Goal: Transaction & Acquisition: Obtain resource

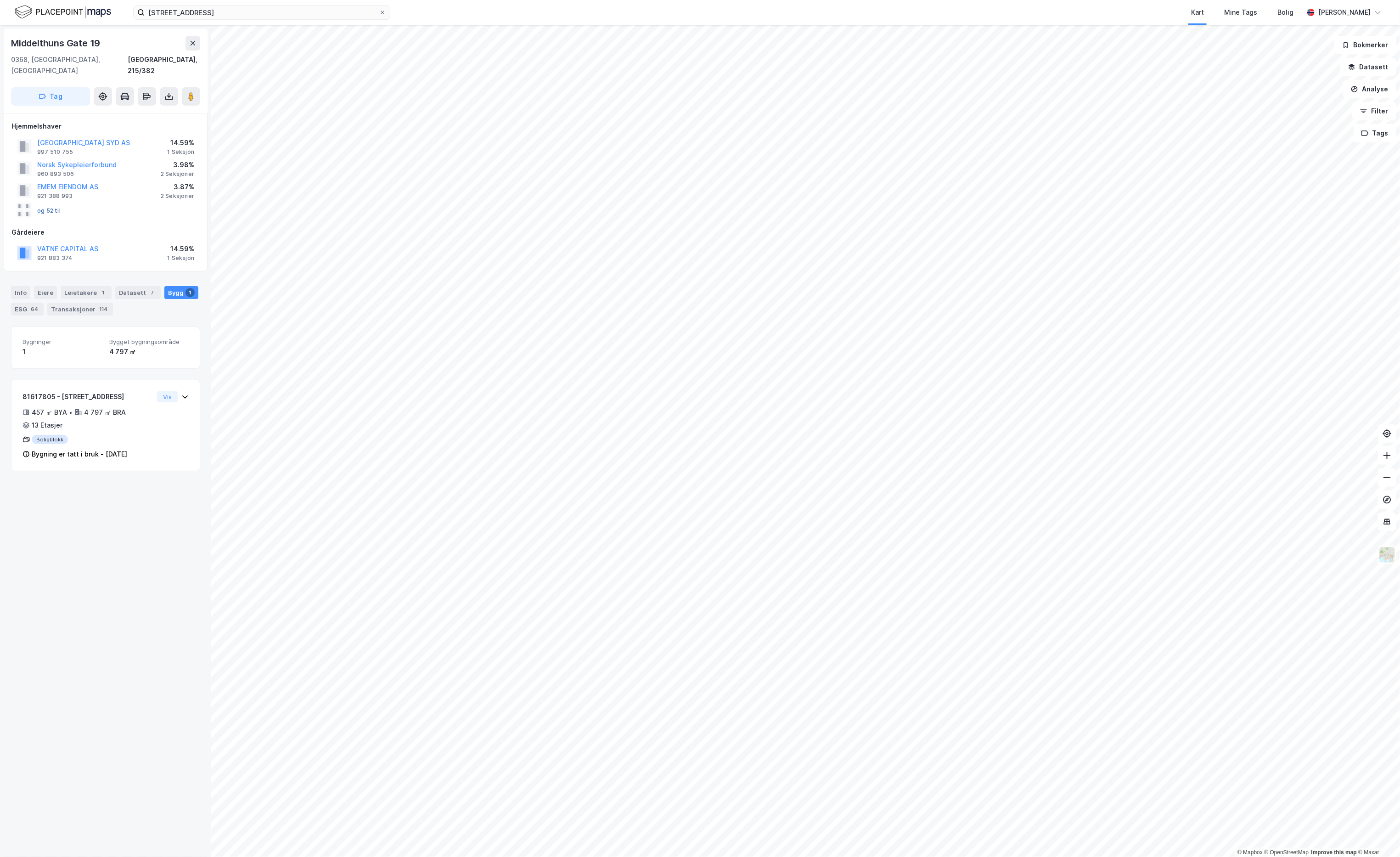
click at [0, 0] on button "og 52 til" at bounding box center [0, 0] width 0 height 0
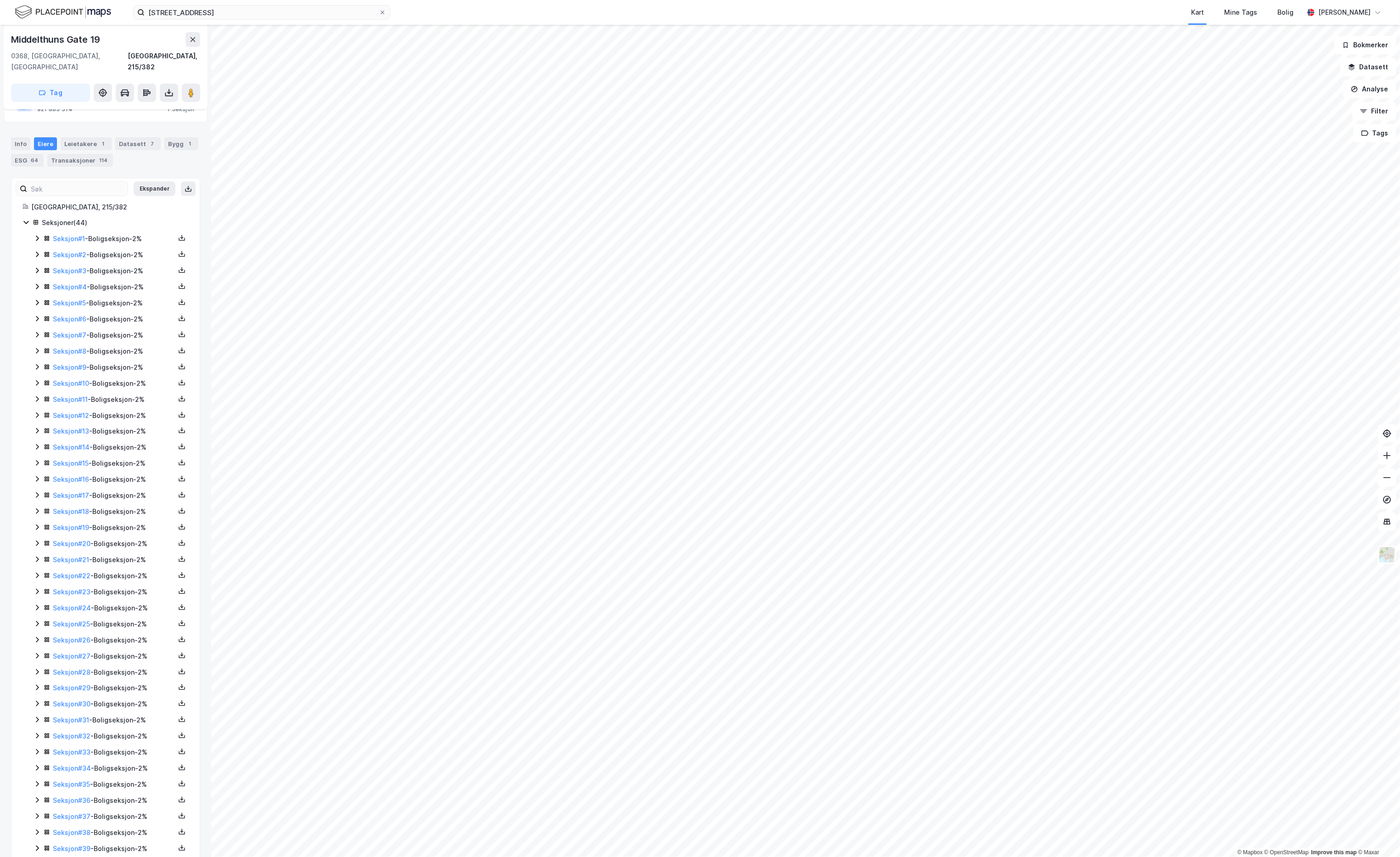
scroll to position [259, 0]
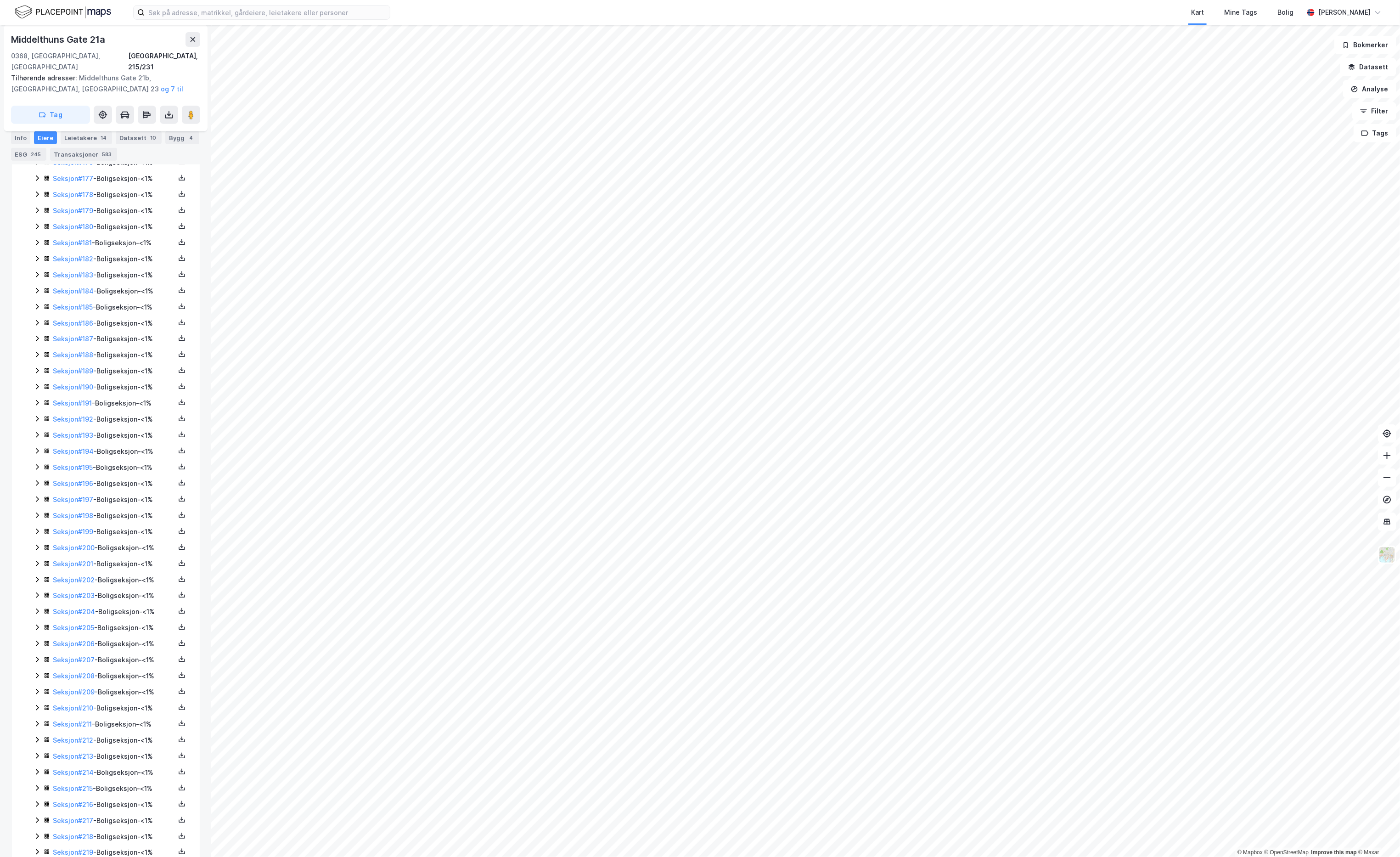
scroll to position [3211, 0]
click at [73, 793] on link "Seksjon # 221" at bounding box center [73, 796] width 41 height 8
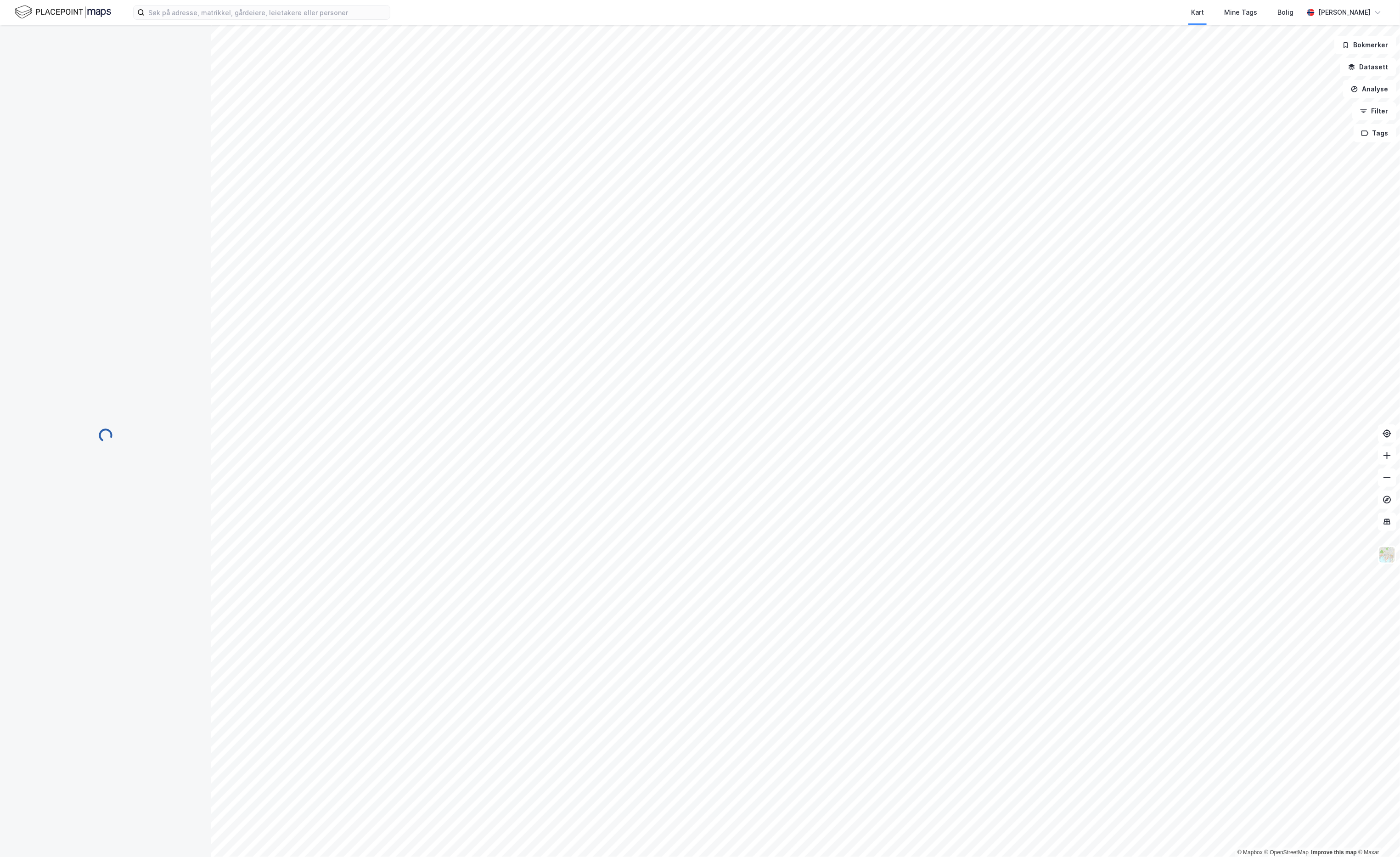
scroll to position [29, 0]
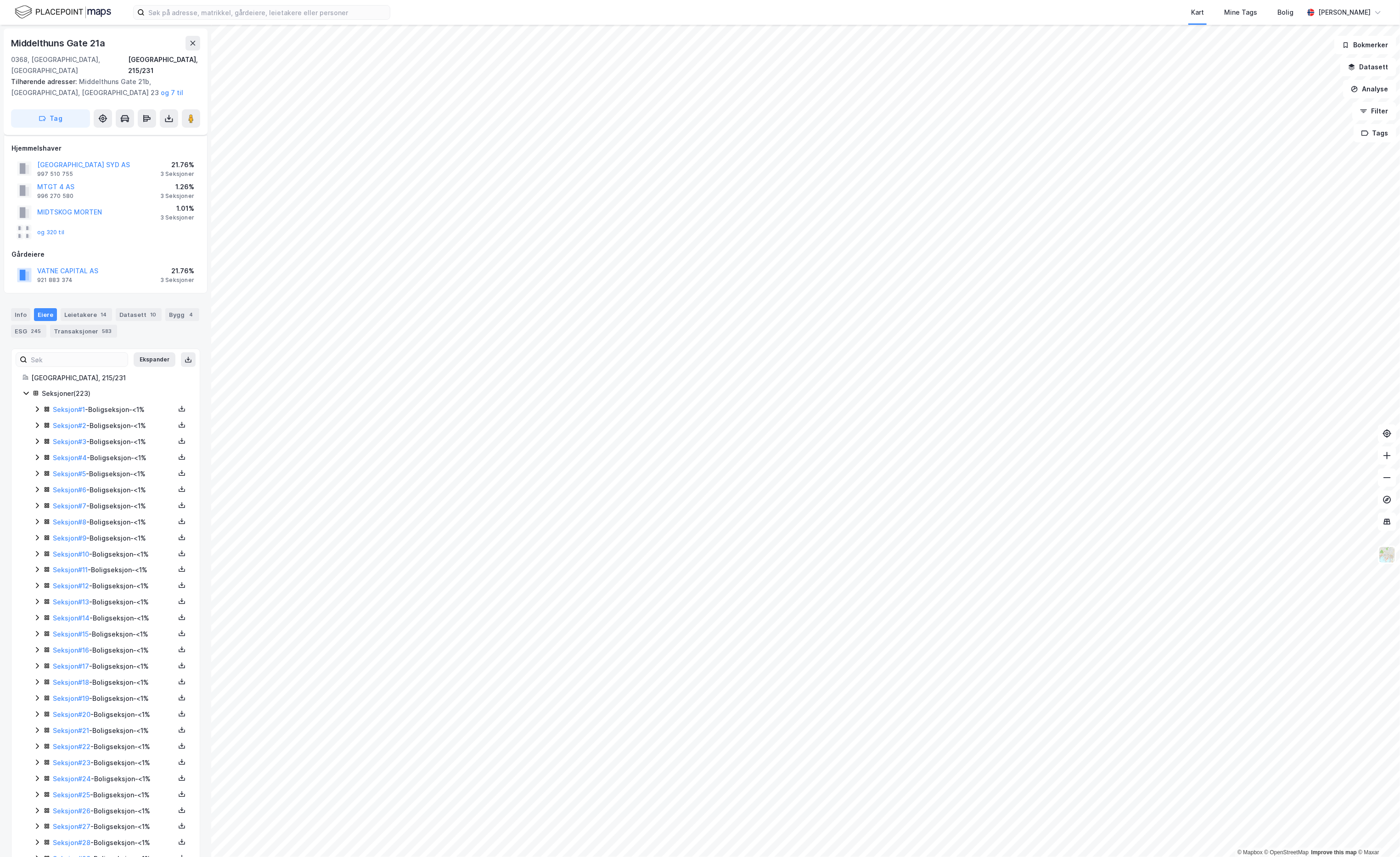
scroll to position [3211, 0]
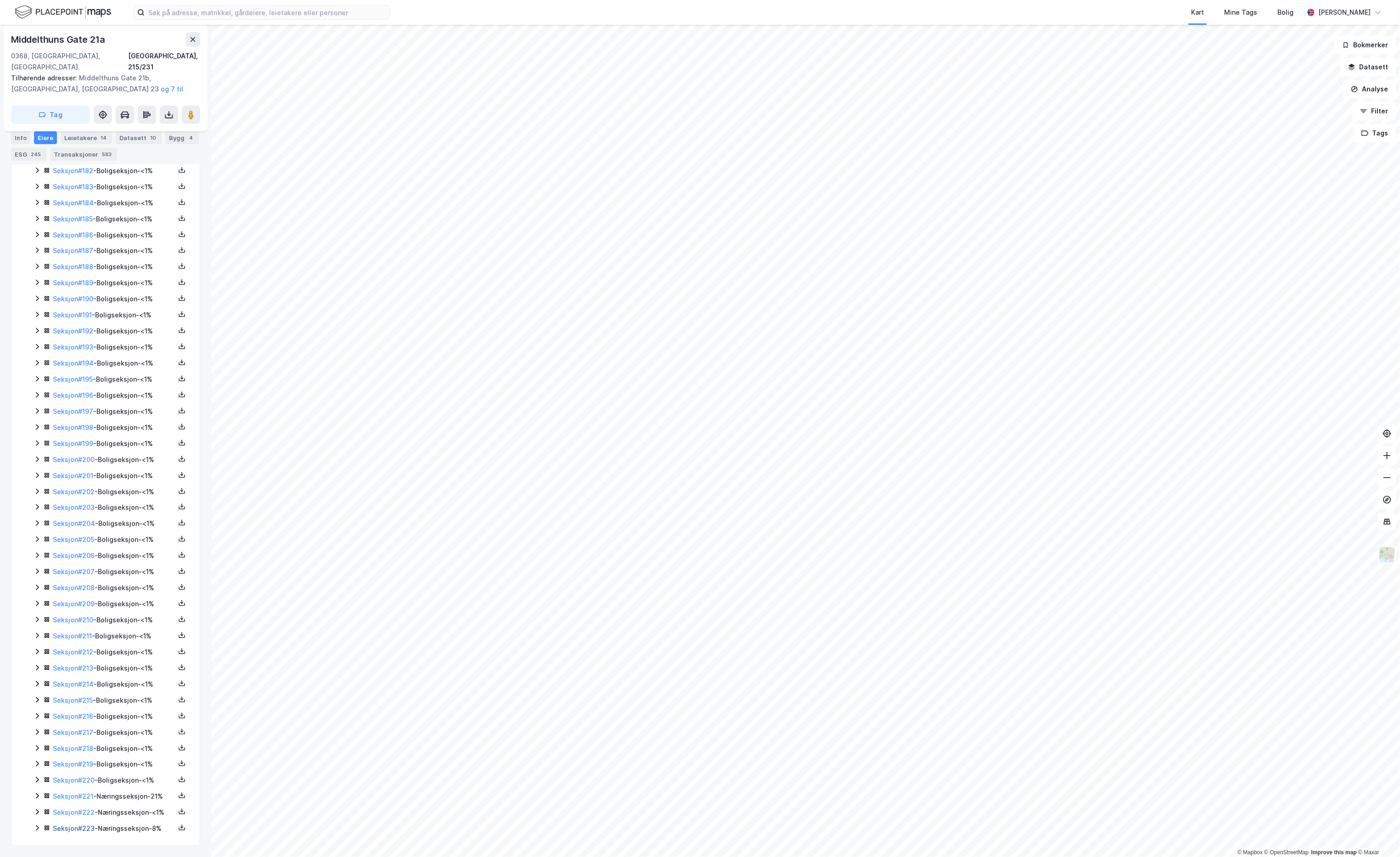
click at [77, 825] on link "Seksjon # 223" at bounding box center [73, 828] width 42 height 8
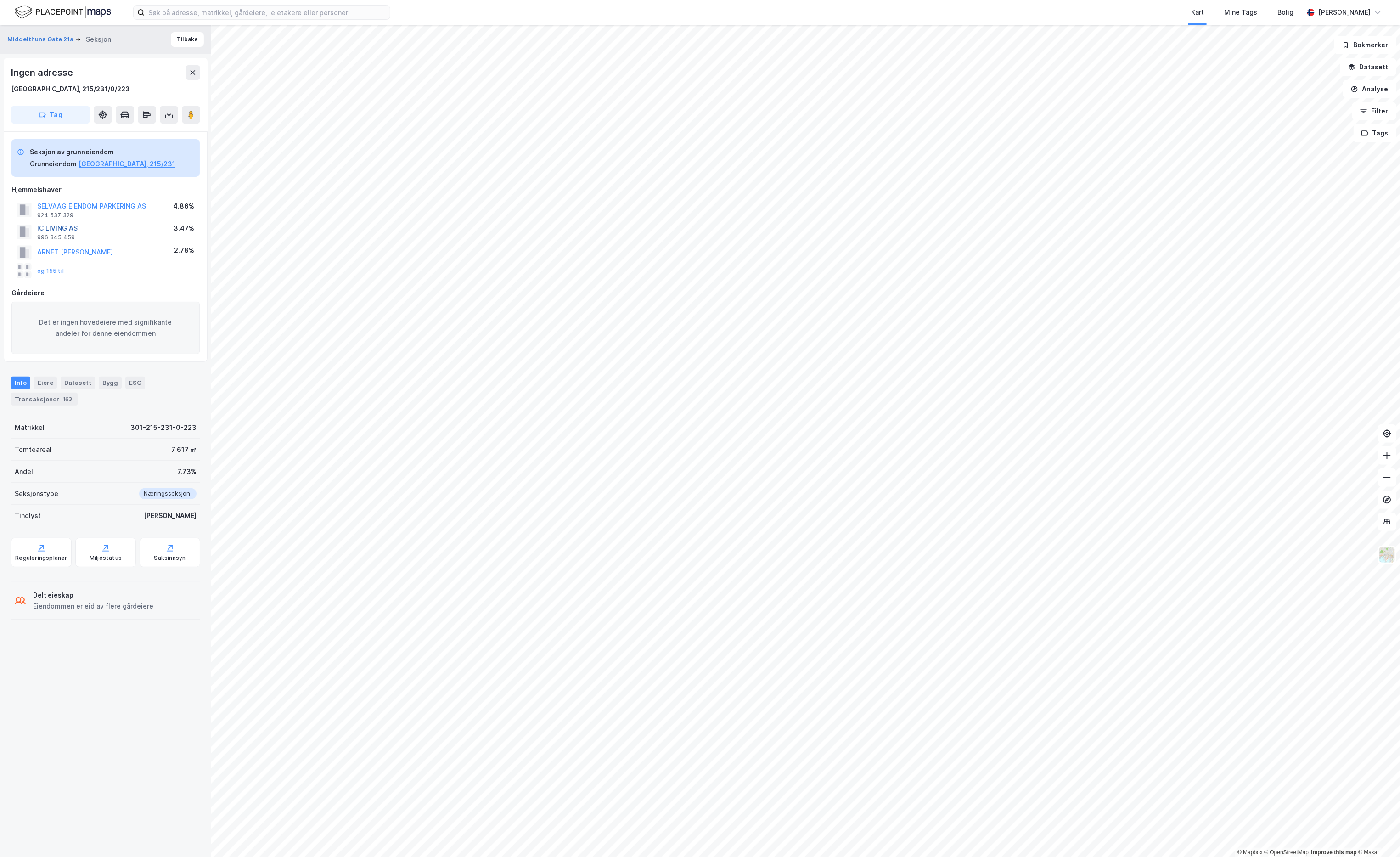
click at [0, 0] on button "IC LIVING AS" at bounding box center [0, 0] width 0 height 0
click at [166, 115] on icon at bounding box center [168, 115] width 9 height 9
click at [144, 133] on div "Last ned grunnbok" at bounding box center [123, 133] width 53 height 7
